Goal: Check status: Check status

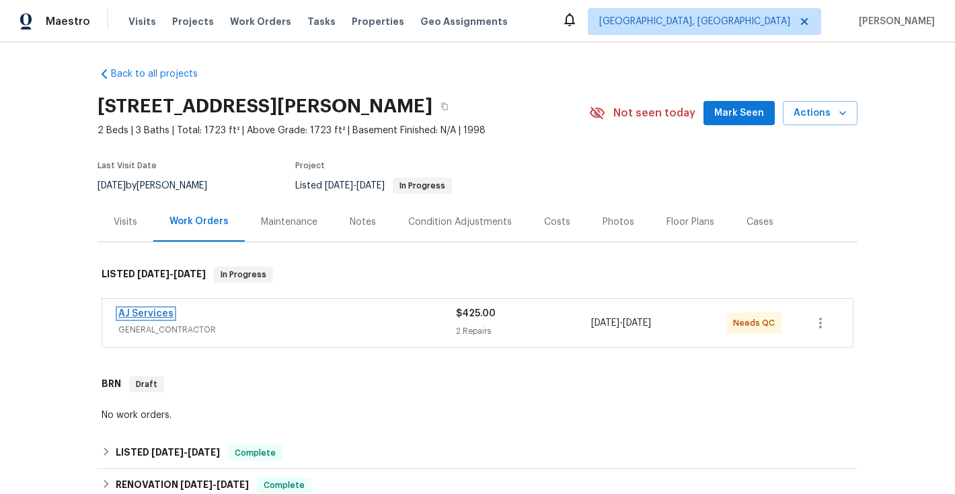
scroll to position [1, 0]
click at [153, 311] on link "AJ Services" at bounding box center [145, 314] width 55 height 9
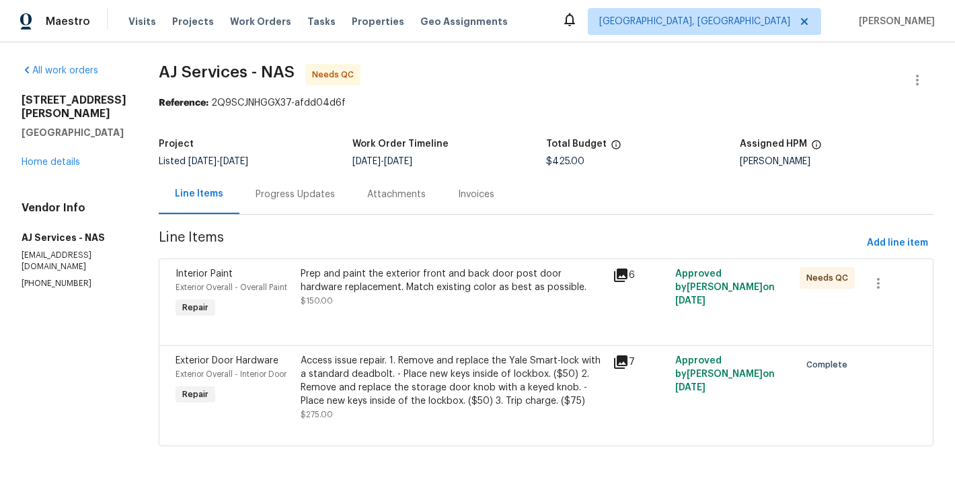
click at [282, 200] on div "Progress Updates" at bounding box center [295, 194] width 79 height 13
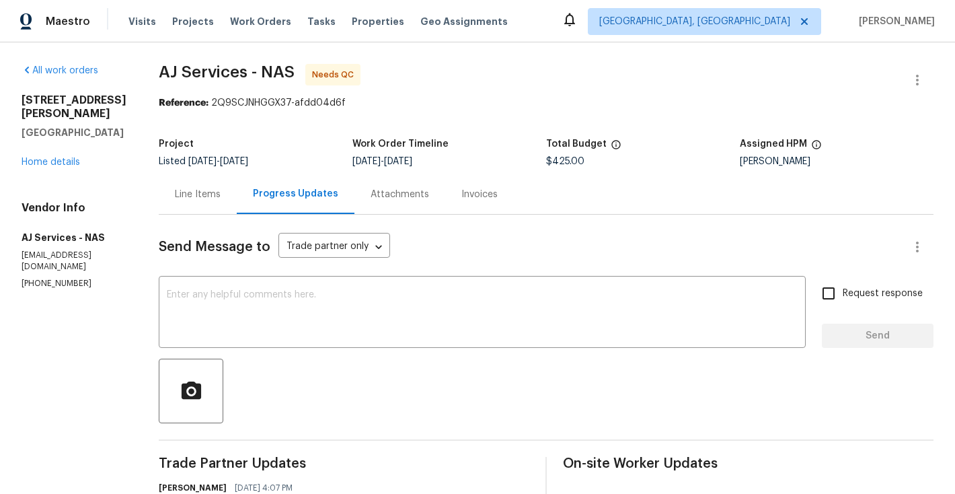
click at [213, 198] on div "Line Items" at bounding box center [198, 194] width 46 height 13
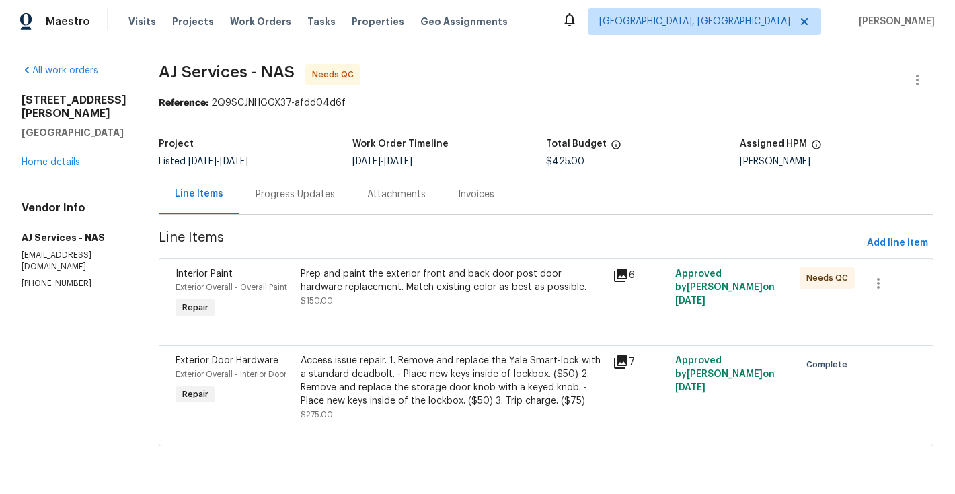
click at [627, 278] on icon at bounding box center [620, 274] width 13 height 13
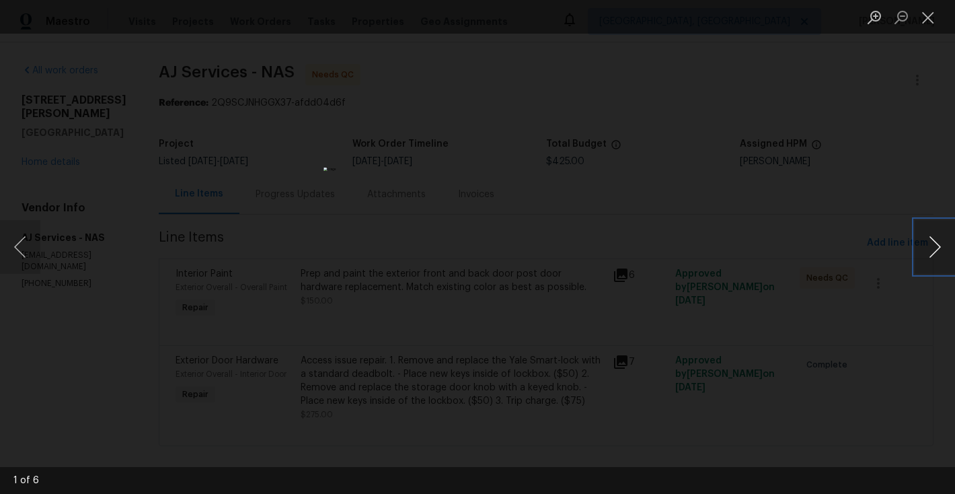
click at [932, 249] on button "Next image" at bounding box center [935, 247] width 40 height 54
click at [934, 250] on button "Next image" at bounding box center [935, 247] width 40 height 54
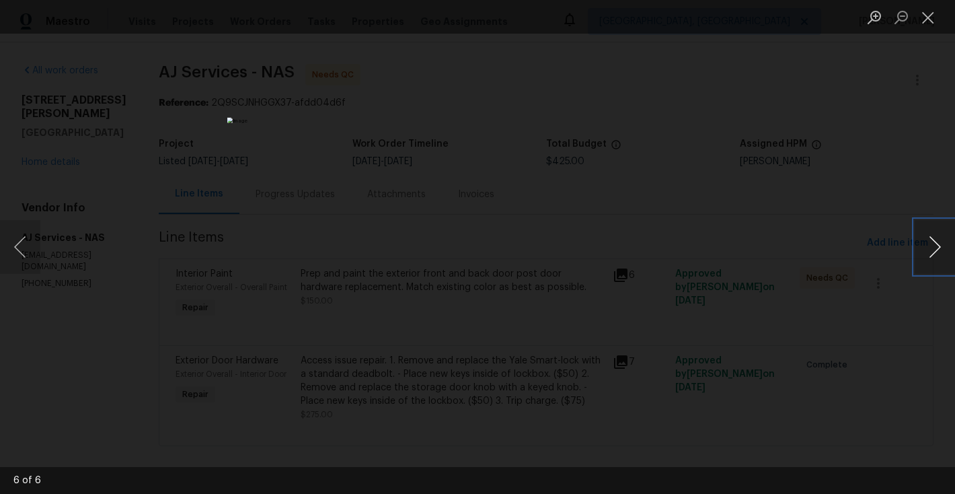
click at [934, 250] on button "Next image" at bounding box center [935, 247] width 40 height 54
click at [932, 20] on button "Close lightbox" at bounding box center [928, 17] width 27 height 24
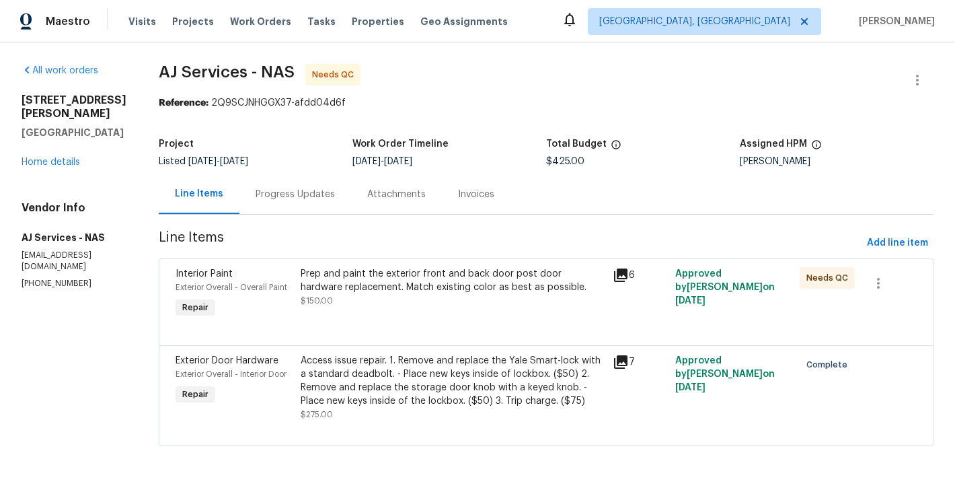
click at [304, 196] on div "Progress Updates" at bounding box center [295, 194] width 79 height 13
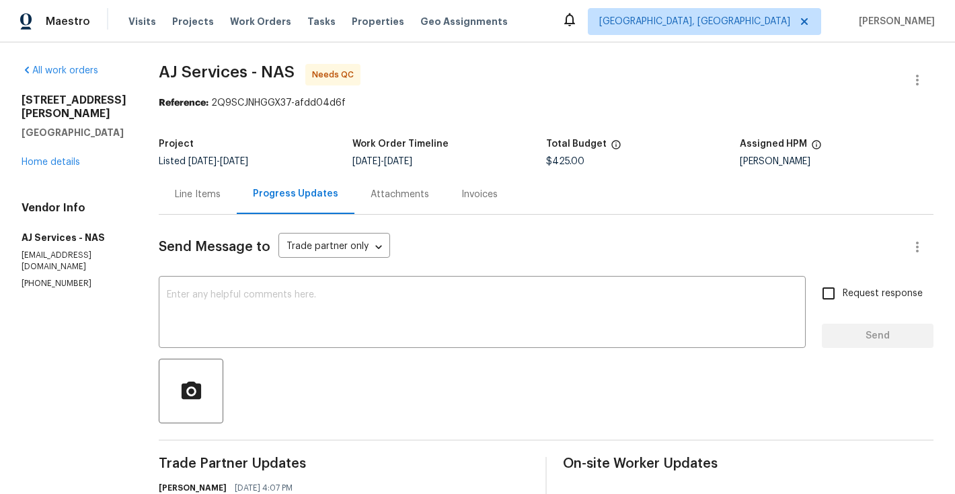
click at [474, 200] on div "Invoices" at bounding box center [479, 194] width 36 height 13
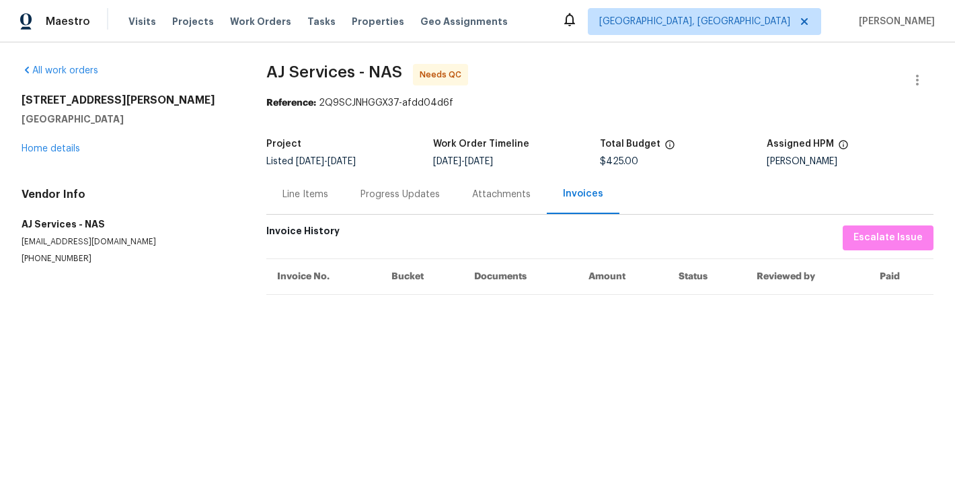
click at [489, 197] on div "Attachments" at bounding box center [501, 194] width 59 height 13
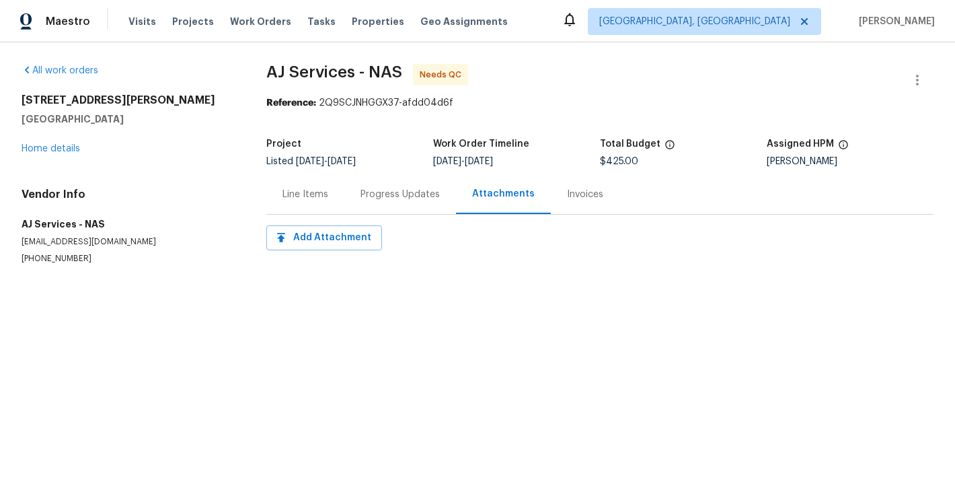
click at [299, 199] on div "Line Items" at bounding box center [306, 194] width 46 height 13
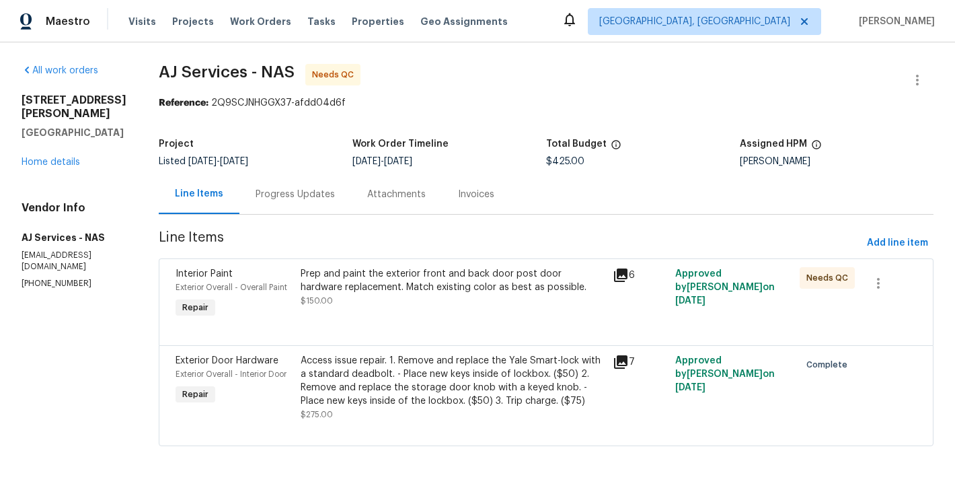
click at [622, 365] on icon at bounding box center [620, 361] width 13 height 13
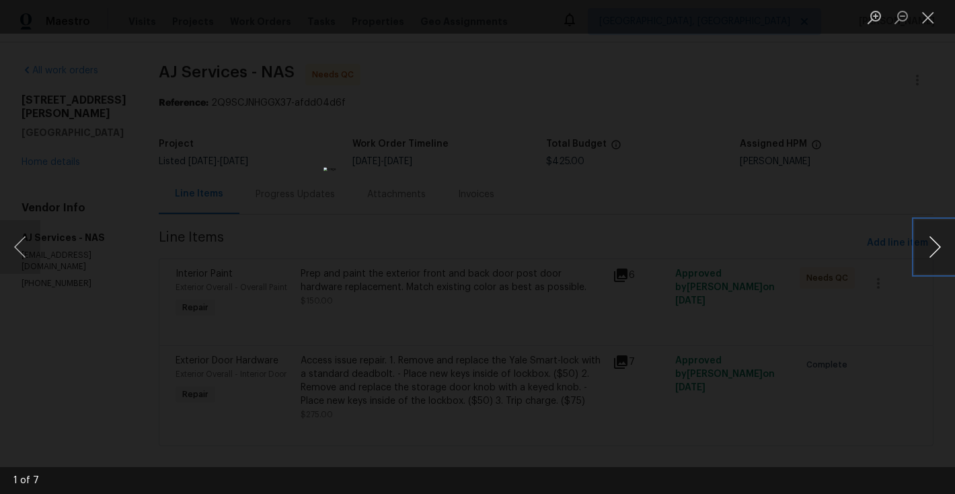
click at [936, 250] on button "Next image" at bounding box center [935, 247] width 40 height 54
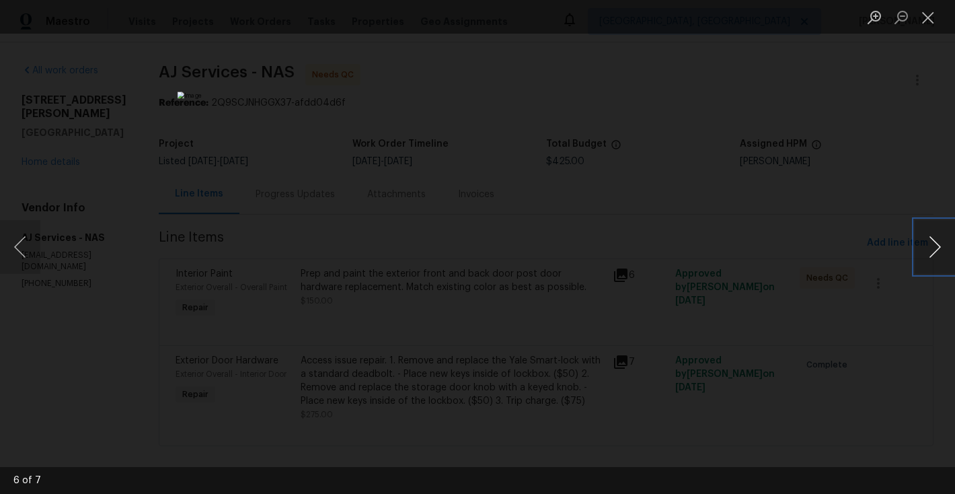
click at [936, 250] on button "Next image" at bounding box center [935, 247] width 40 height 54
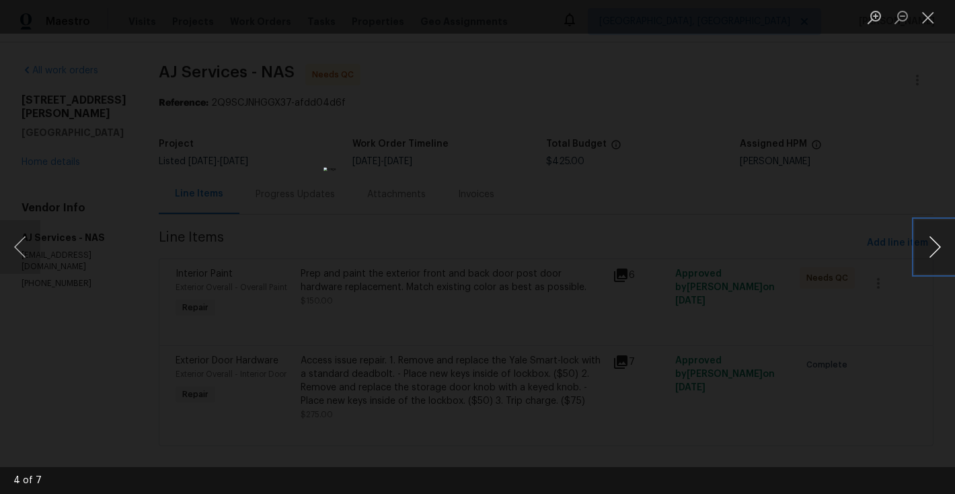
click at [936, 250] on button "Next image" at bounding box center [935, 247] width 40 height 54
